Goal: Information Seeking & Learning: Learn about a topic

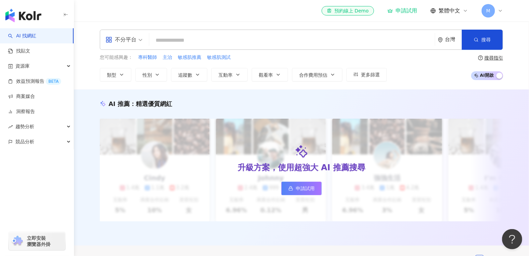
click at [135, 42] on div "不分平台" at bounding box center [120, 39] width 31 height 11
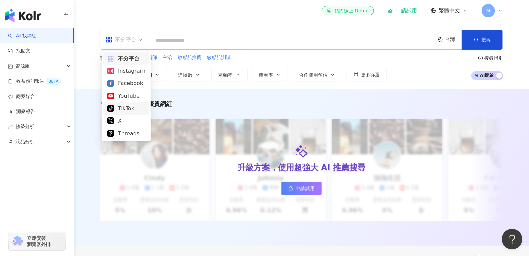
click at [128, 111] on div "TikTok" at bounding box center [126, 108] width 38 height 8
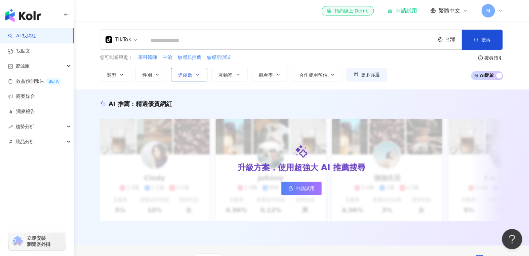
click at [189, 75] on span "追蹤數" at bounding box center [185, 74] width 14 height 5
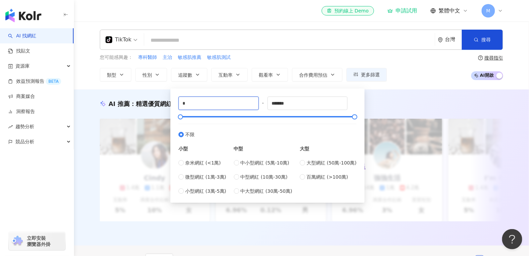
drag, startPoint x: 192, startPoint y: 105, endPoint x: 148, endPoint y: 97, distance: 44.8
type input "*****"
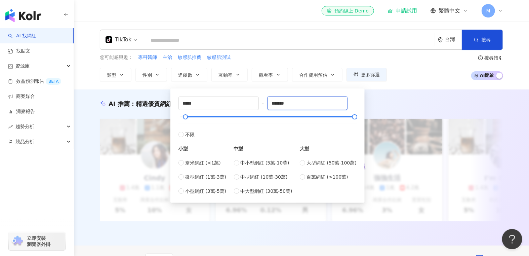
drag, startPoint x: 307, startPoint y: 100, endPoint x: 223, endPoint y: 93, distance: 83.9
click at [235, 100] on div "***** - ******* 不限 小型 奈米網紅 (<1萬) 微型網紅 (1萬-3萬) 小型網紅 (3萬-5萬) 中型 中小型網紅 (5萬-10萬) 中型…" at bounding box center [267, 145] width 178 height 98
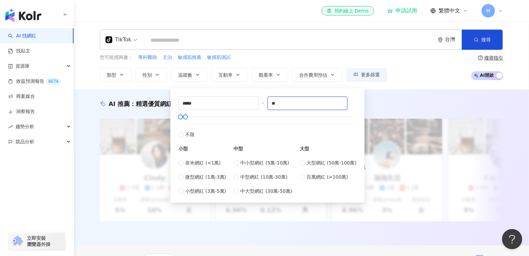
type input "*"
type input "******"
click at [420, 114] on div "AI 推薦 ： 精選優質網紅 升級方案，使用超強大 AI 推薦搜尋 申請試用 Cindy 1.4萬 1.1萬 3.2萬 互動率 5% 商業合作比例 10% 受…" at bounding box center [301, 168] width 430 height 138
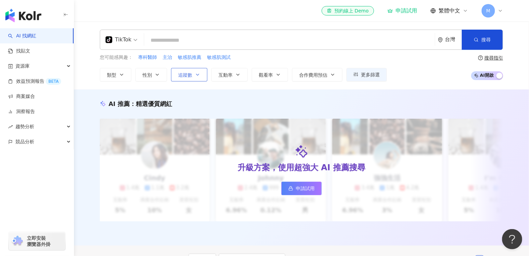
click at [185, 79] on button "追蹤數" at bounding box center [189, 74] width 36 height 13
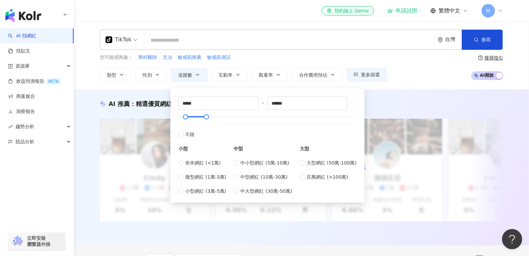
click at [424, 97] on div "AI 推薦 ： 精選優質網紅 升級方案，使用超強大 AI 推薦搜尋 申請試用 Cindy 1.4萬 1.1萬 3.2萬 互動率 5% 商業合作比例 10% 受…" at bounding box center [301, 167] width 455 height 156
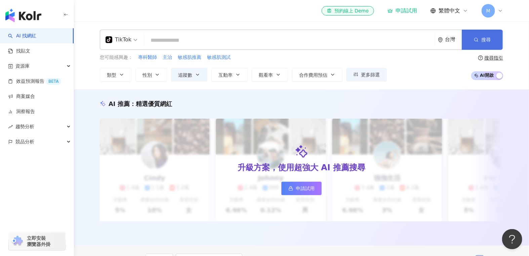
click at [464, 47] on button "搜尋" at bounding box center [481, 40] width 41 height 20
click at [252, 41] on input "search" at bounding box center [289, 40] width 285 height 13
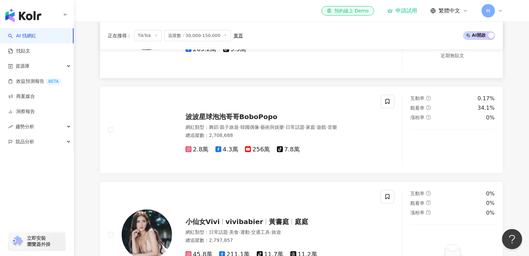
scroll to position [301, 0]
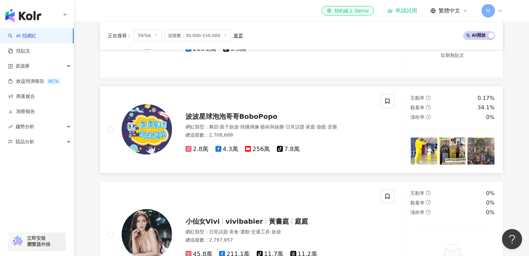
click at [244, 120] on span "波波星球泡泡哥哥BoboPopo" at bounding box center [231, 116] width 92 height 8
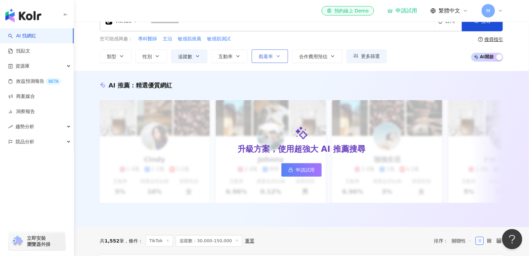
scroll to position [0, 0]
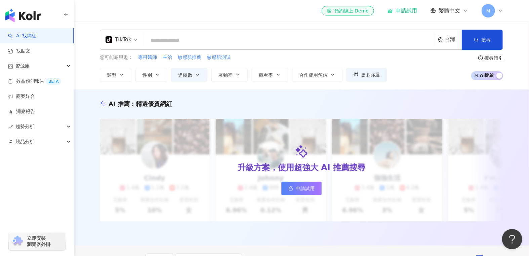
click at [232, 42] on input "search" at bounding box center [289, 40] width 285 height 13
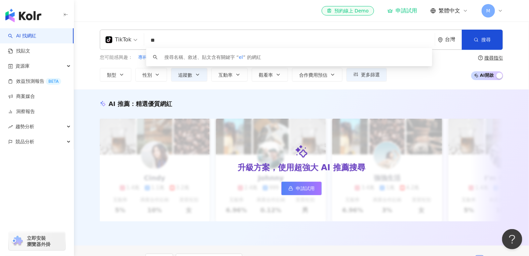
type input "*"
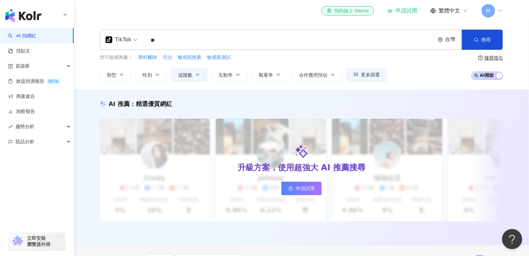
type input "*"
type input "**"
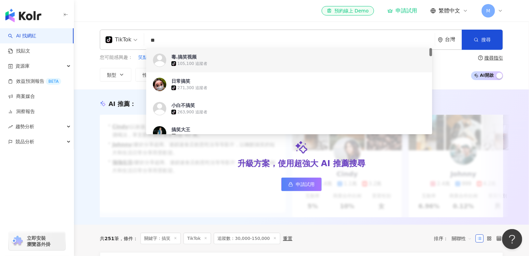
click at [205, 40] on input "**" at bounding box center [289, 40] width 285 height 13
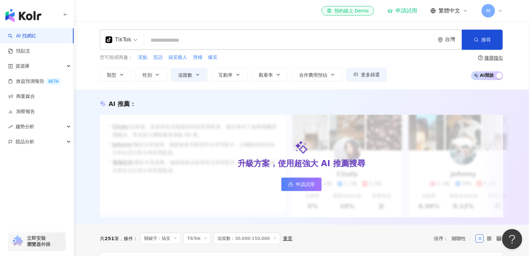
click at [438, 100] on div "AI 推薦 ：" at bounding box center [301, 103] width 403 height 8
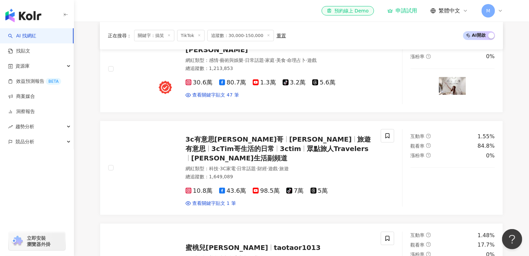
scroll to position [309, 0]
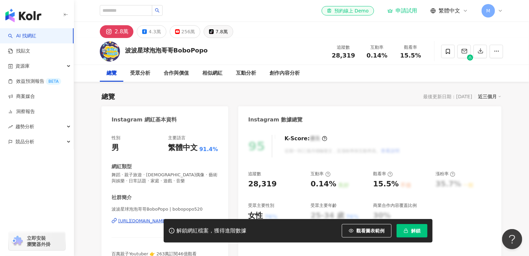
click at [210, 34] on button "tiktok-icon 7.8萬" at bounding box center [217, 31] width 29 height 13
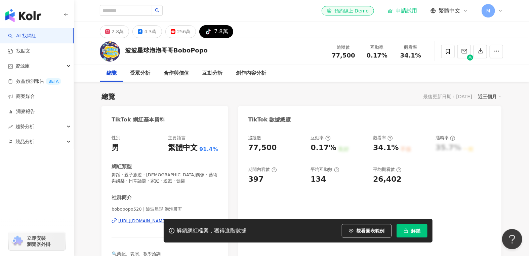
click at [142, 221] on div "解鎖網紅檔案，獲得進階數據 觀看圖表範例 解鎖" at bounding box center [264, 231] width 529 height 24
click at [150, 221] on div "解鎖網紅檔案，獲得進階數據 觀看圖表範例 解鎖" at bounding box center [264, 231] width 529 height 24
click at [148, 220] on div "解鎖網紅檔案，獲得進階數據 觀看圖表範例 解鎖" at bounding box center [264, 231] width 529 height 24
click at [156, 220] on div "解鎖網紅檔案，獲得進階數據 觀看圖表範例 解鎖" at bounding box center [264, 231] width 529 height 24
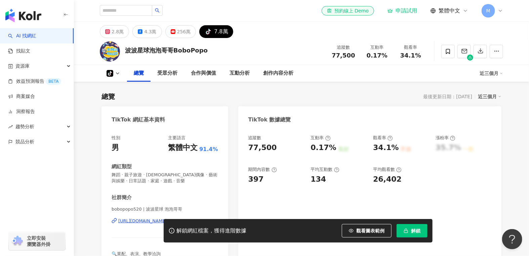
scroll to position [43, 0]
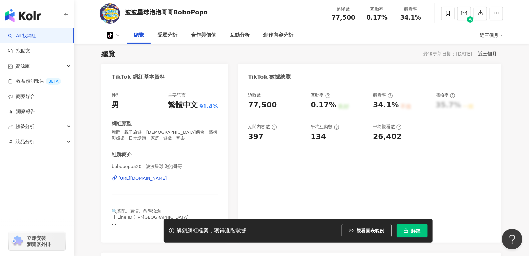
click at [167, 176] on div "https://www.tiktok.com/share/user/6573251971430858754" at bounding box center [142, 178] width 49 height 6
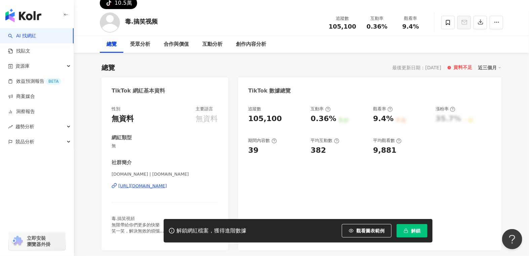
scroll to position [35, 0]
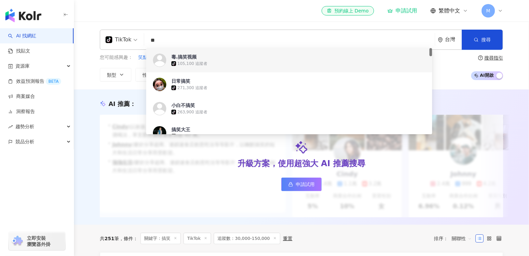
type input "*"
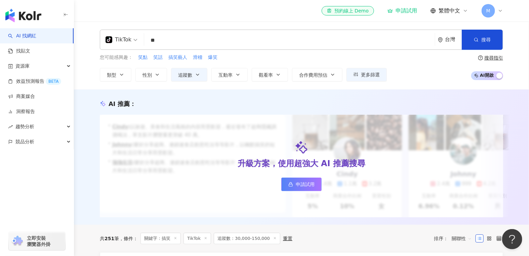
type input "**"
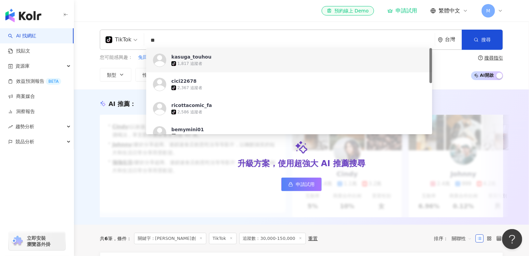
click at [489, 102] on div "AI 推薦 ：" at bounding box center [301, 103] width 403 height 8
